Goal: Information Seeking & Learning: Learn about a topic

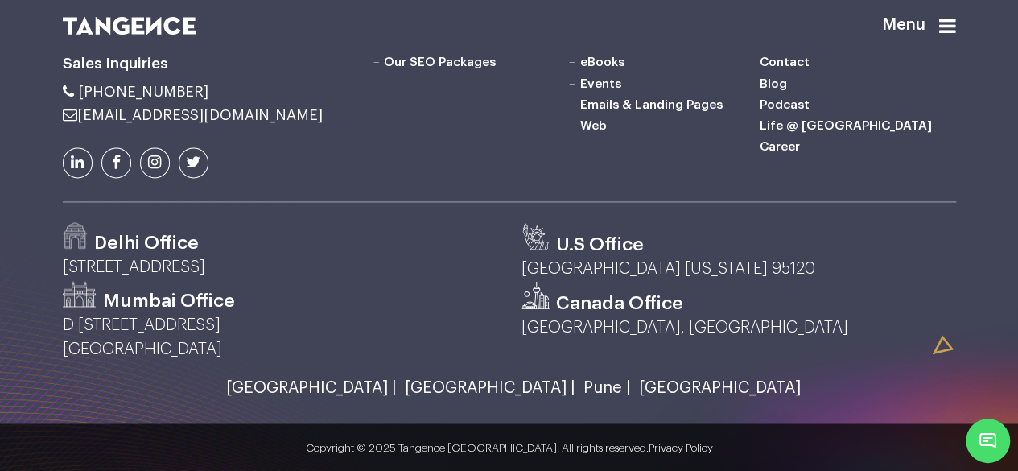
scroll to position [4292, 0]
drag, startPoint x: 61, startPoint y: 261, endPoint x: 287, endPoint y: 264, distance: 226.1
click at [287, 264] on div "Delhi Office F 298, Sec 63, Noida, 201301" at bounding box center [280, 251] width 459 height 59
click at [235, 364] on div "Marketing" at bounding box center [509, 145] width 917 height 501
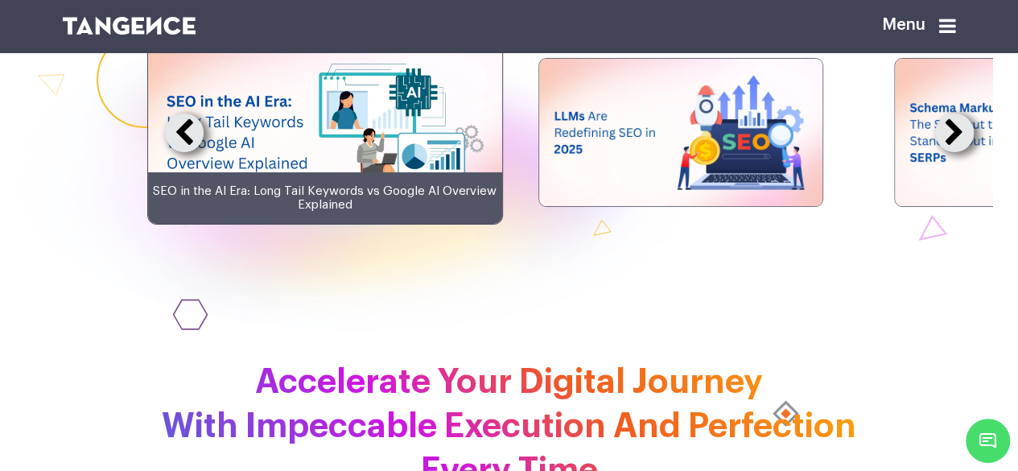
scroll to position [2925, 0]
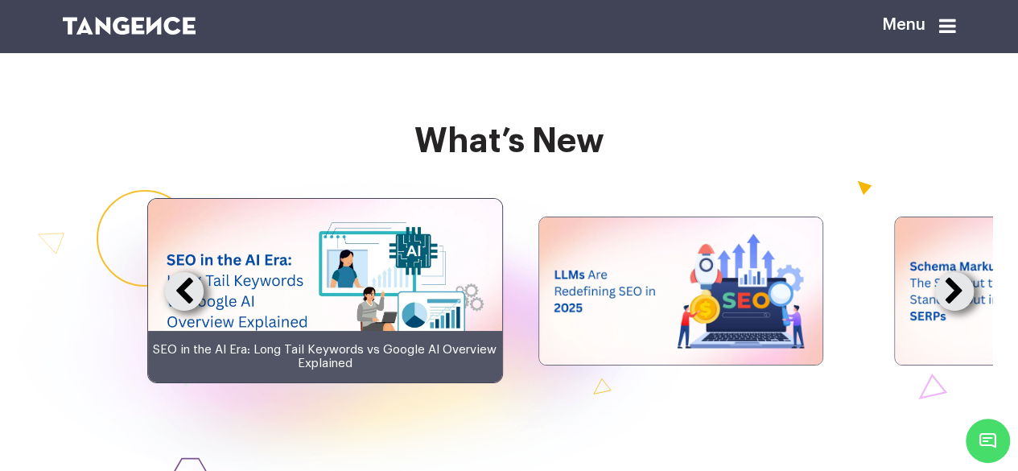
click at [952, 33] on icon at bounding box center [947, 25] width 17 height 19
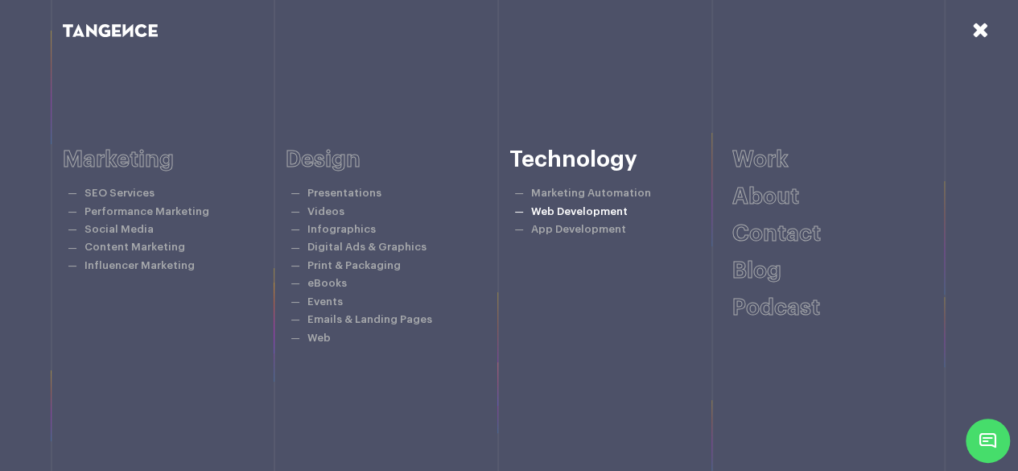
click at [590, 212] on link "Web Development" at bounding box center [579, 211] width 97 height 10
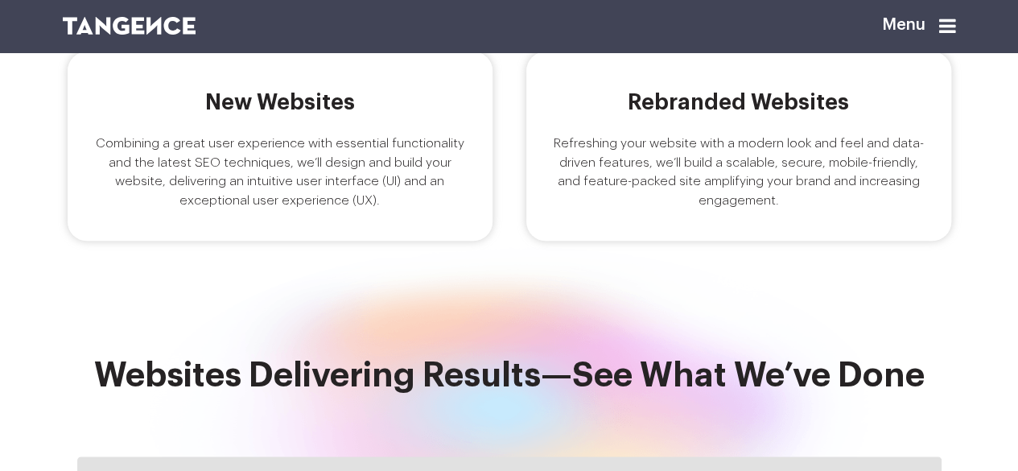
scroll to position [483, 0]
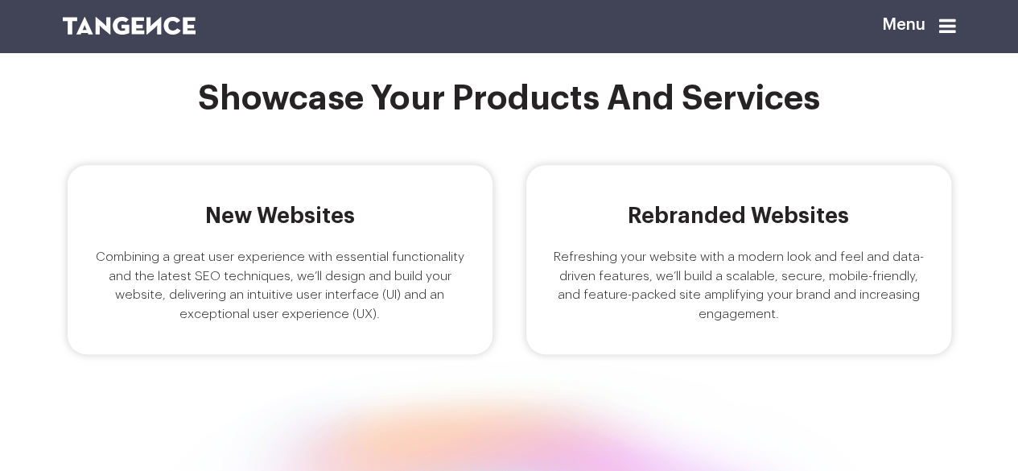
click at [274, 228] on h5 "New Websites" at bounding box center [280, 216] width 375 height 24
click at [676, 228] on h5 "Rebranded Websites" at bounding box center [738, 216] width 375 height 24
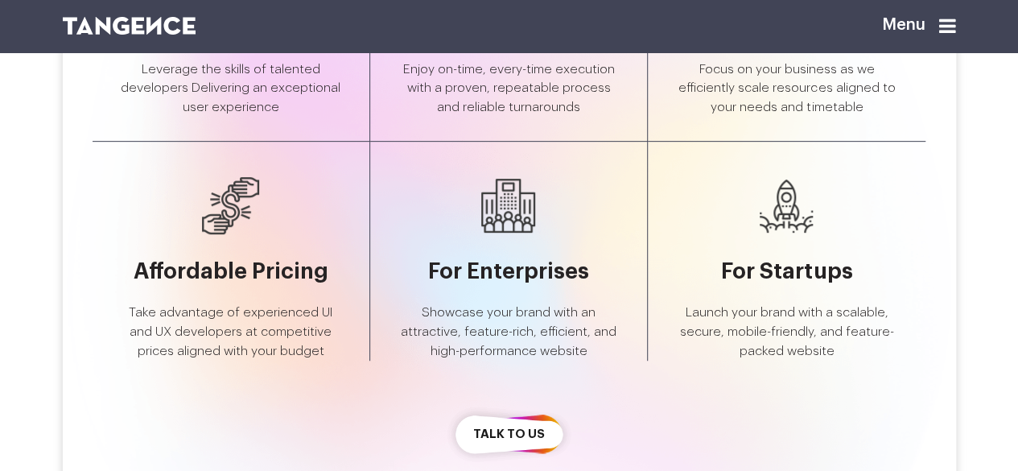
scroll to position [3290, 0]
